Goal: Information Seeking & Learning: Learn about a topic

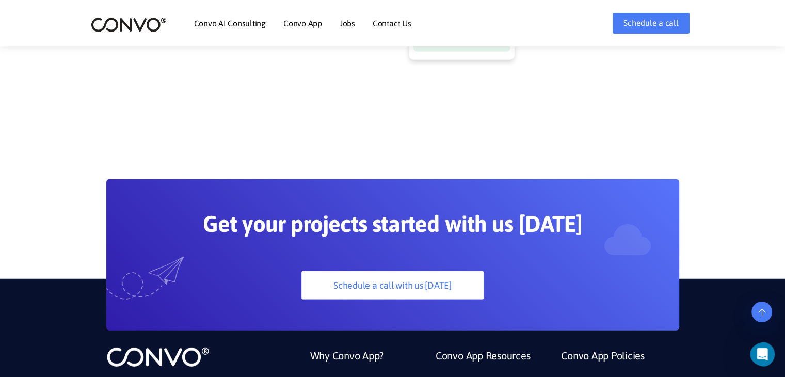
scroll to position [2912, 0]
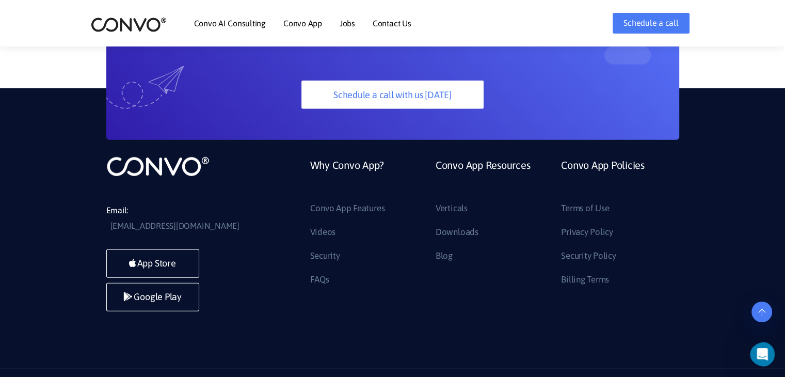
click at [433, 233] on li "Convo App Resources Verticals Downloads Blog" at bounding box center [490, 221] width 125 height 132
click at [445, 248] on link "Blog" at bounding box center [444, 256] width 17 height 17
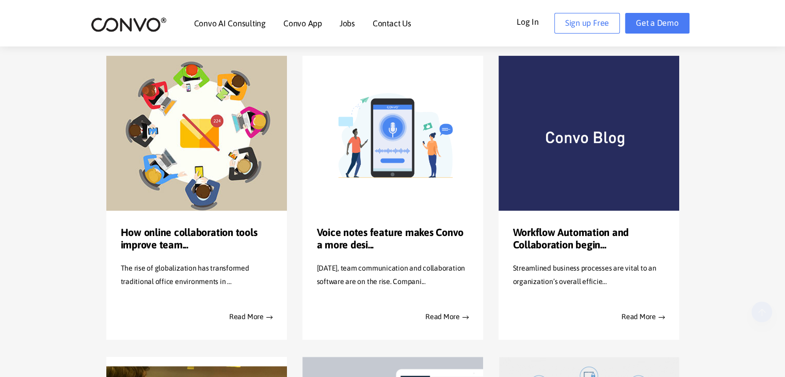
scroll to position [235, 0]
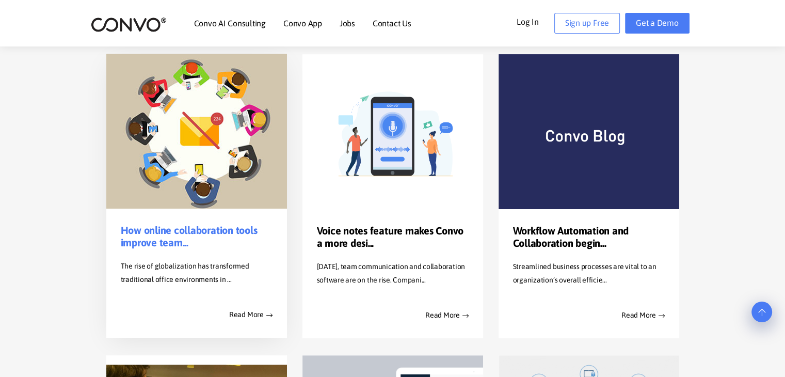
click at [188, 229] on link "How online collaboration tools improve team..." at bounding box center [197, 236] width 152 height 25
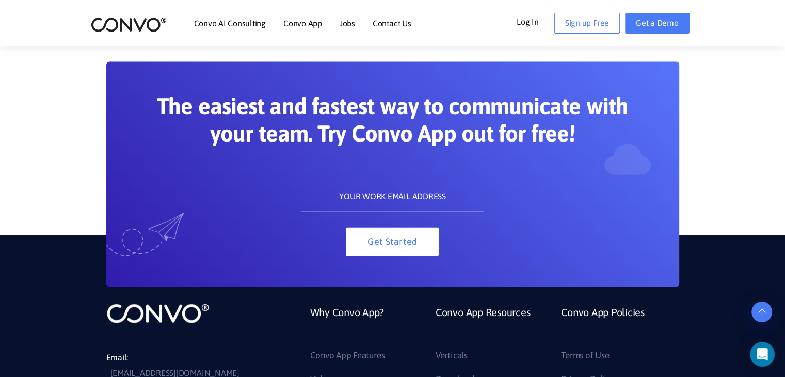
scroll to position [1854, 0]
